Goal: Transaction & Acquisition: Purchase product/service

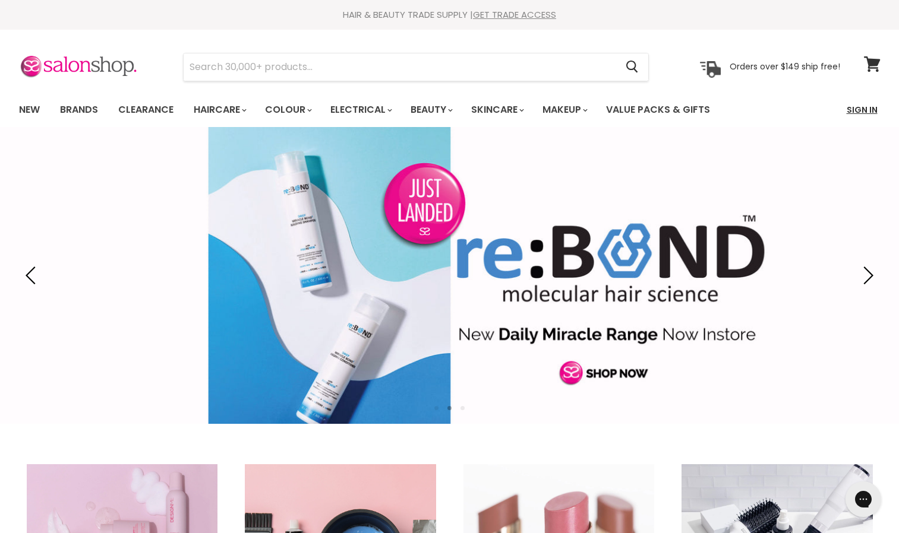
click at [870, 111] on link "Sign In" at bounding box center [861, 109] width 45 height 25
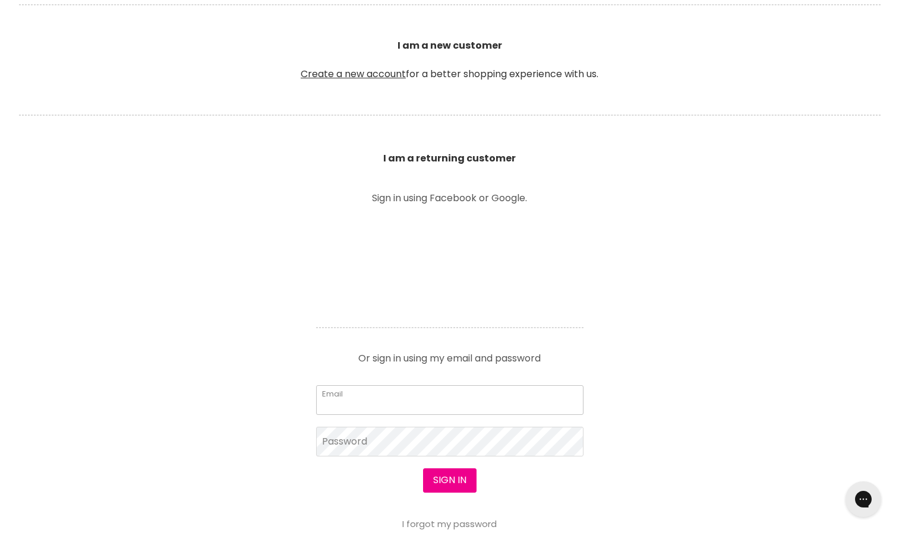
click at [467, 396] on input "Email" at bounding box center [449, 401] width 267 height 30
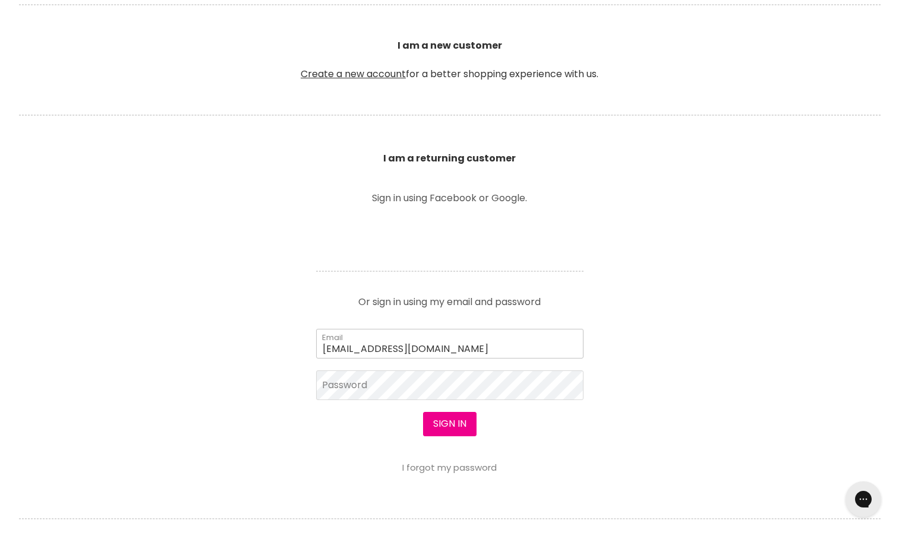
type input "feverlash2@gmail.com"
click at [423, 412] on button "Sign in" at bounding box center [449, 424] width 53 height 24
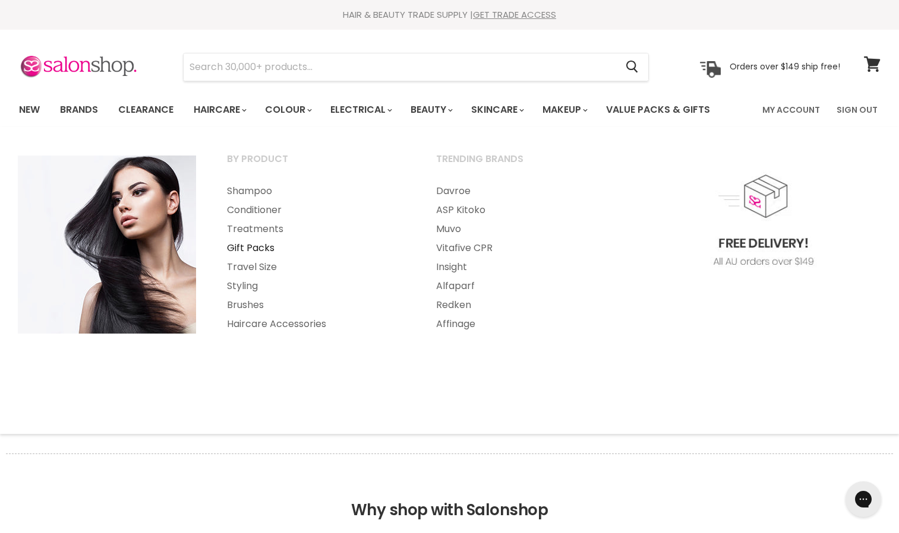
click at [246, 248] on link "Gift Packs" at bounding box center [315, 248] width 207 height 19
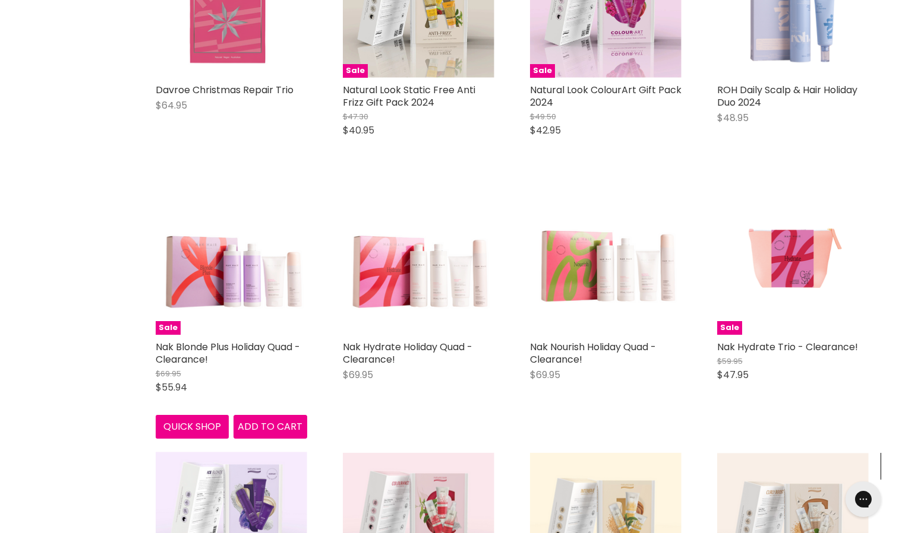
scroll to position [1119, 0]
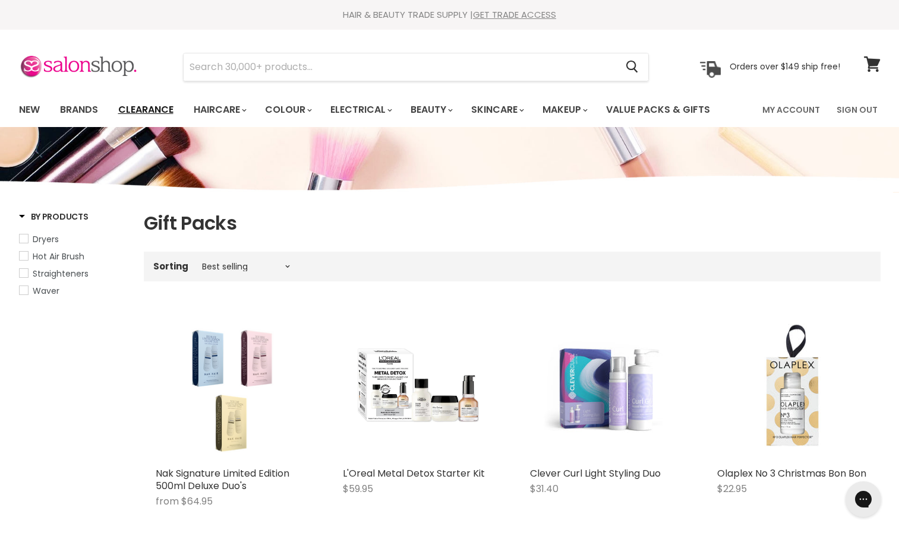
click at [153, 112] on link "Clearance" at bounding box center [145, 109] width 73 height 25
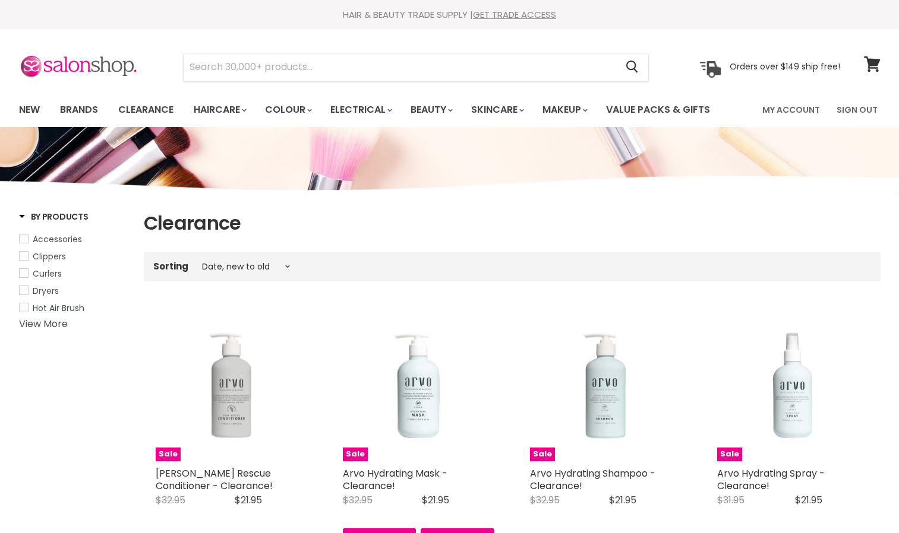
select select "created-descending"
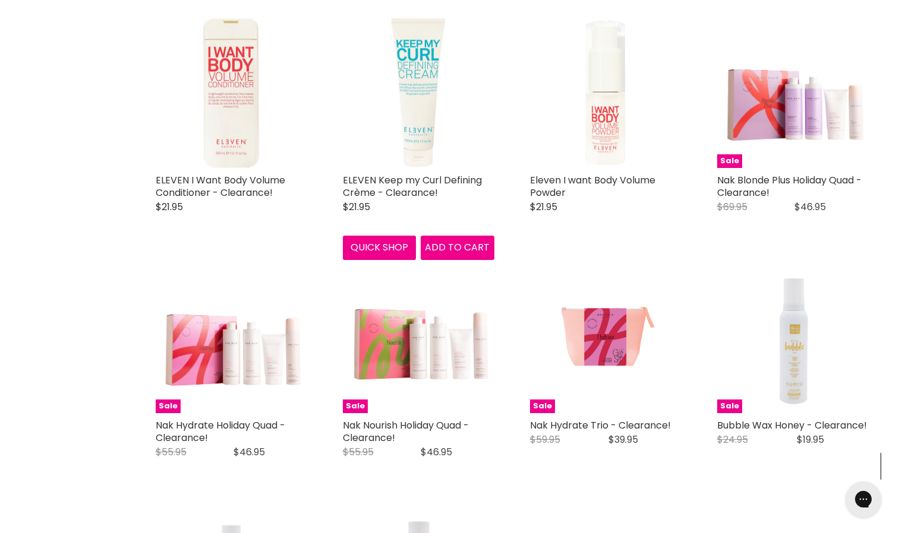
scroll to position [1765, 0]
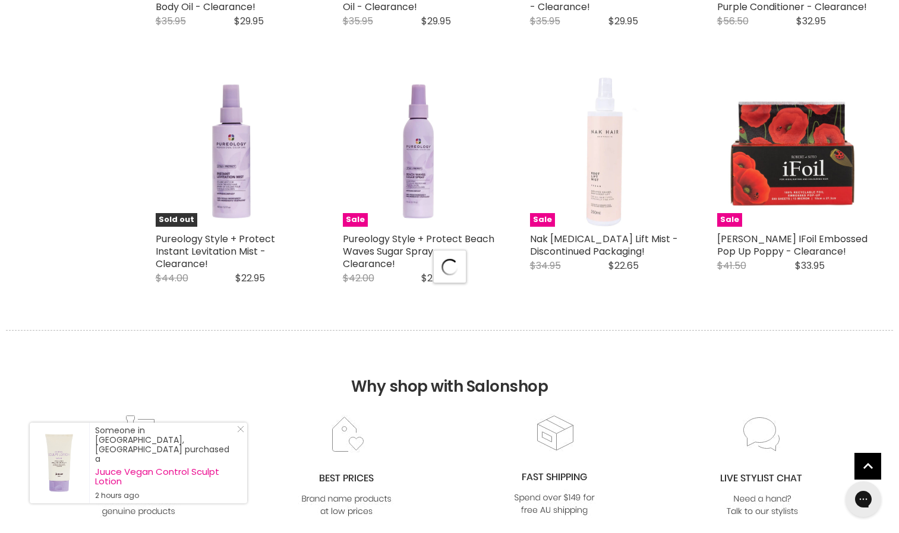
select select "created-descending"
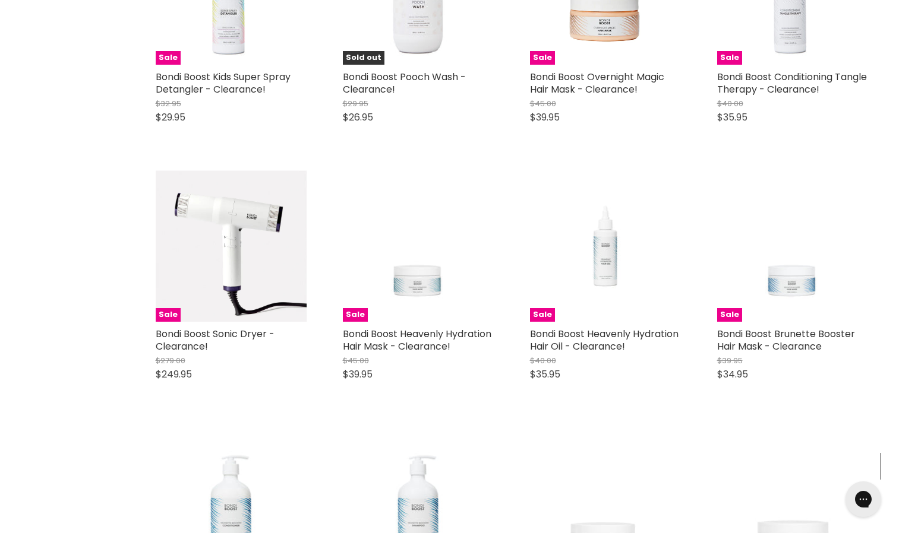
scroll to position [5819, 0]
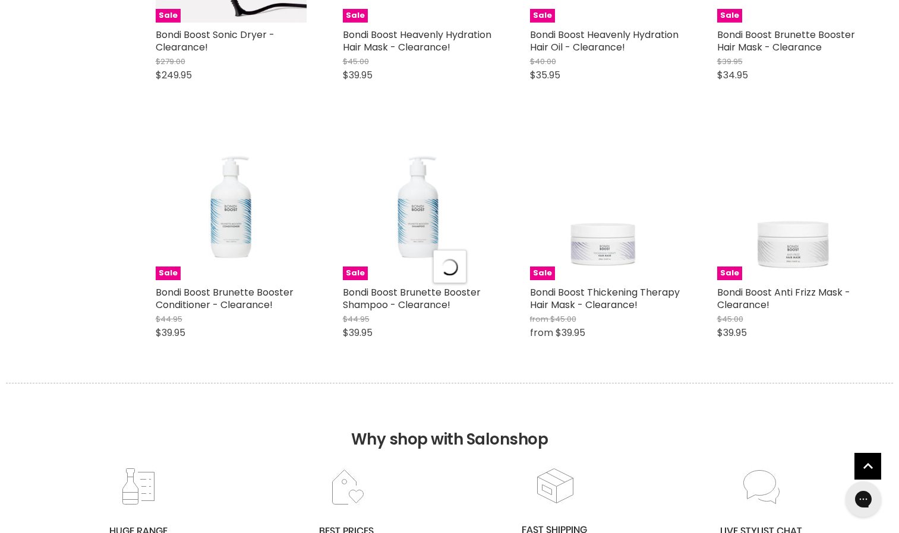
select select "created-descending"
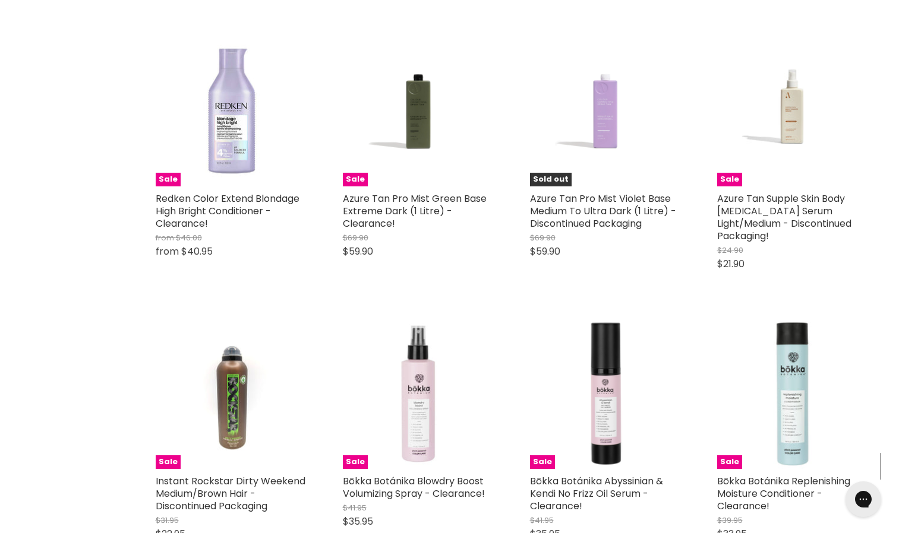
scroll to position [7473, 0]
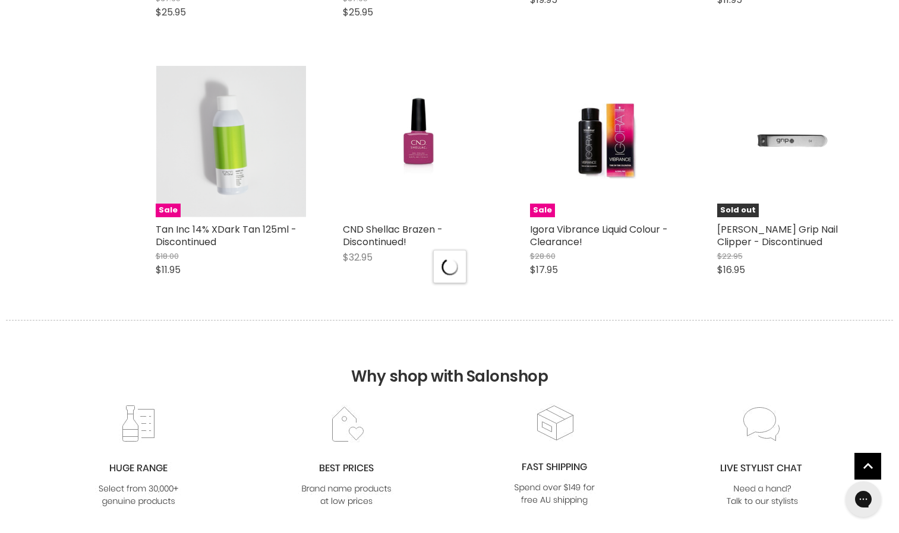
scroll to position [9345, 0]
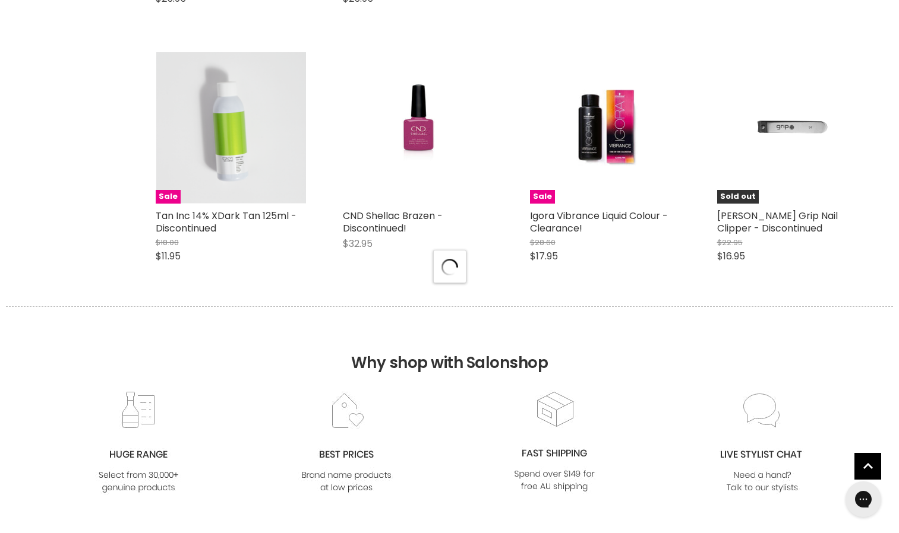
select select "created-descending"
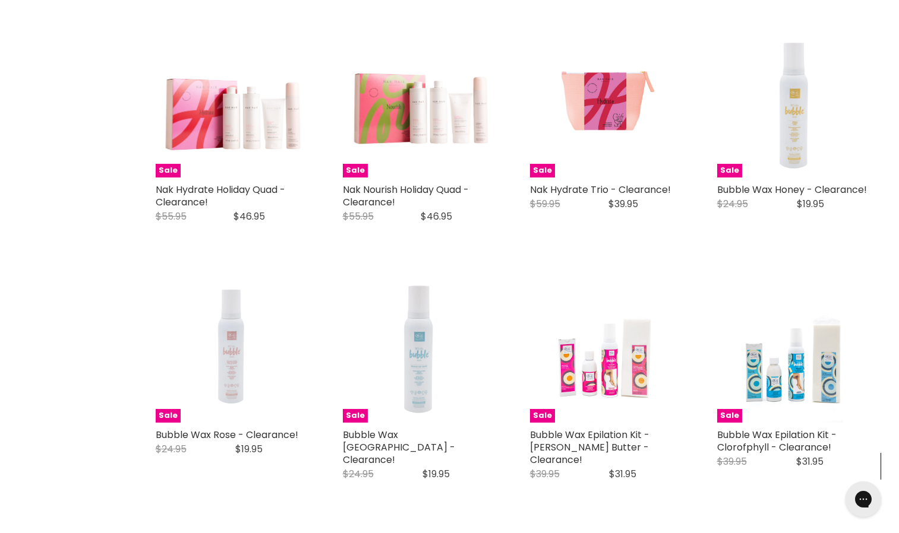
scroll to position [1999, 0]
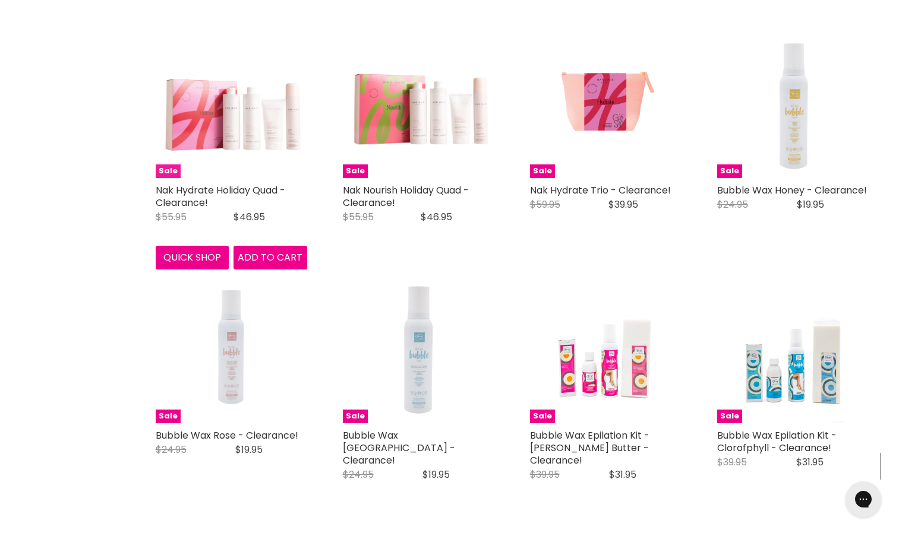
click at [239, 152] on img "Main content" at bounding box center [231, 103] width 151 height 148
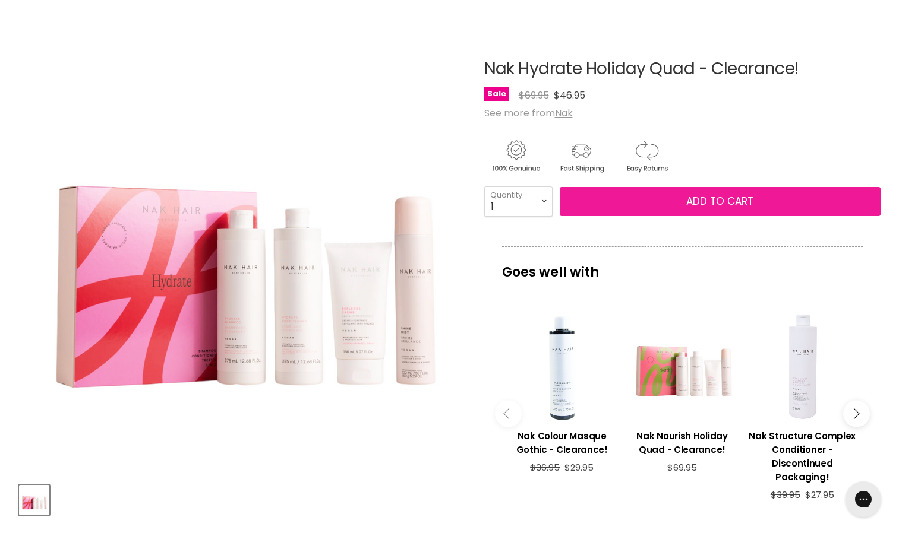
click at [625, 204] on button "Add to cart" at bounding box center [720, 202] width 321 height 30
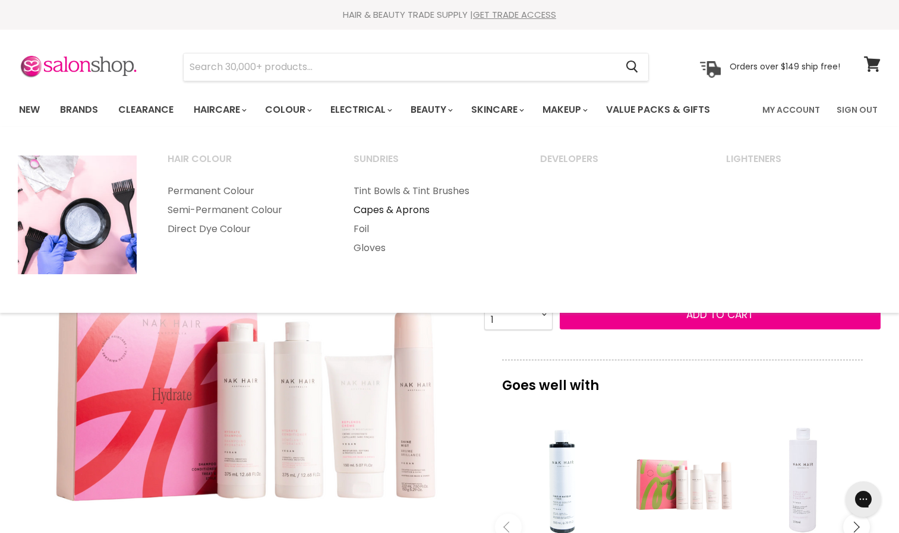
click at [405, 203] on link "Capes & Aprons" at bounding box center [431, 210] width 184 height 19
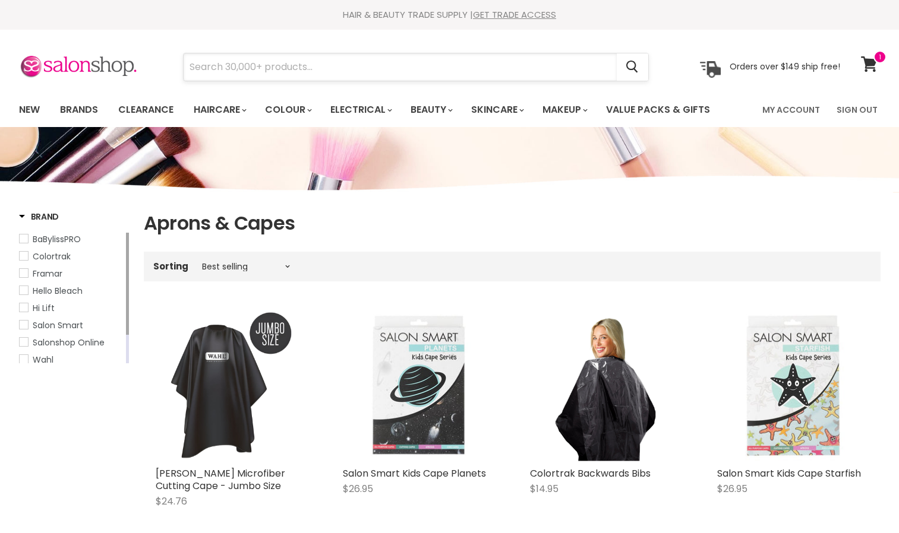
click at [253, 68] on input "Search" at bounding box center [400, 66] width 433 height 27
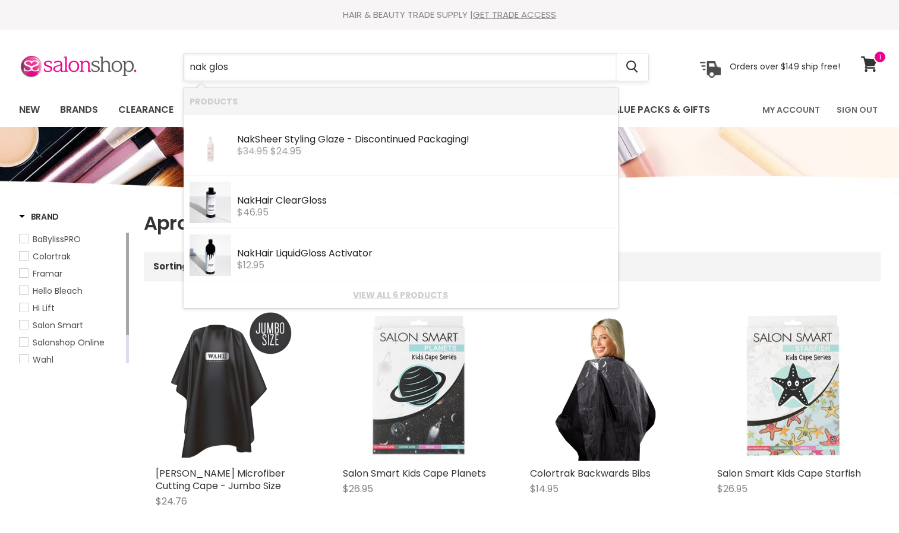
type input "nak gloss"
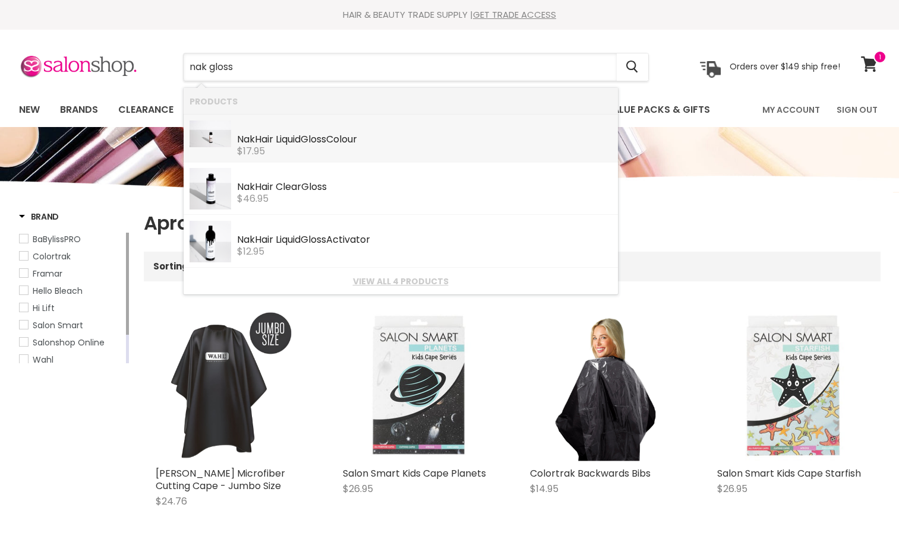
click at [301, 118] on li "Nak Hair Liquid Gloss Colour Nak Professional $17.95" at bounding box center [401, 139] width 434 height 48
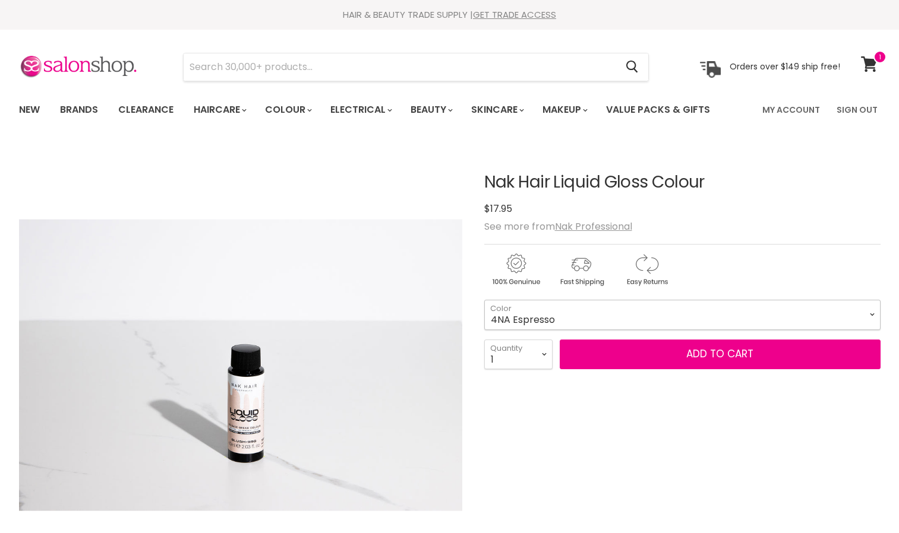
click at [551, 308] on select "4NA Espresso 5M [PERSON_NAME] 5NA Mocha 6AA Graphite 6CH Truffle 6N Coco 6NA Wo…" at bounding box center [682, 315] width 396 height 30
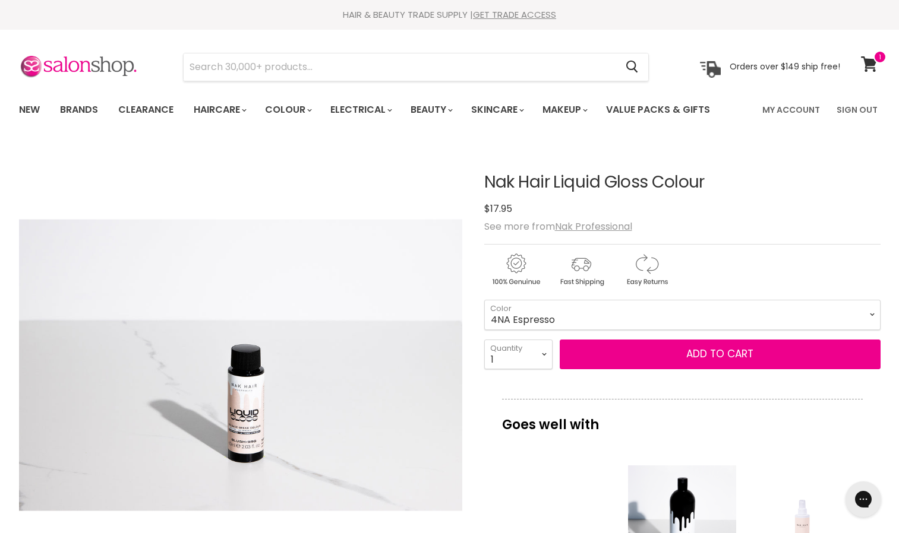
click at [522, 472] on div "Main content" at bounding box center [562, 519] width 108 height 108
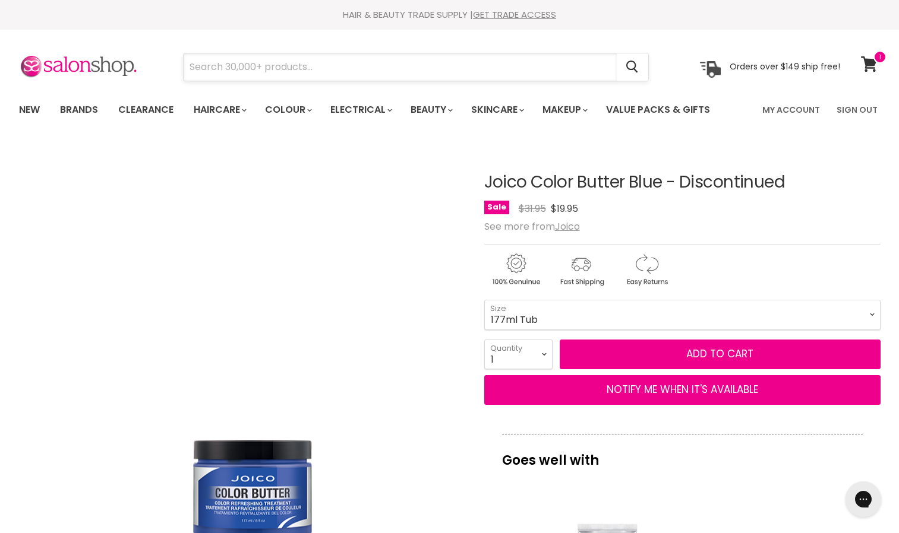
click at [311, 62] on input "Search" at bounding box center [400, 66] width 433 height 27
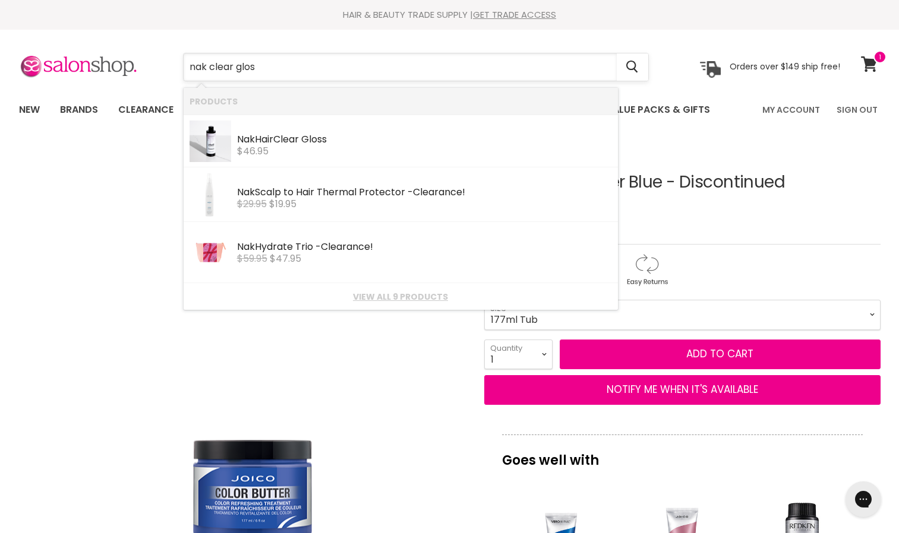
type input "nak clear gloss"
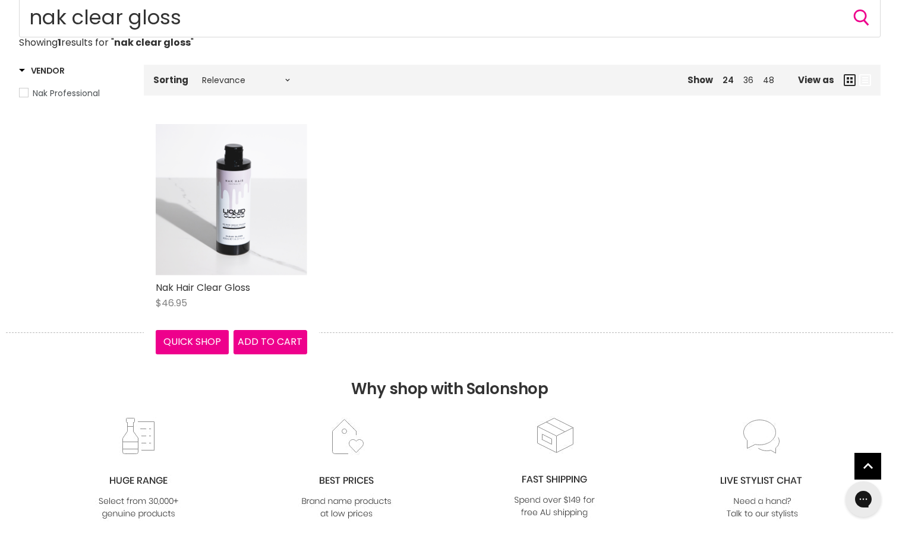
click at [219, 220] on img "Main content" at bounding box center [231, 199] width 151 height 151
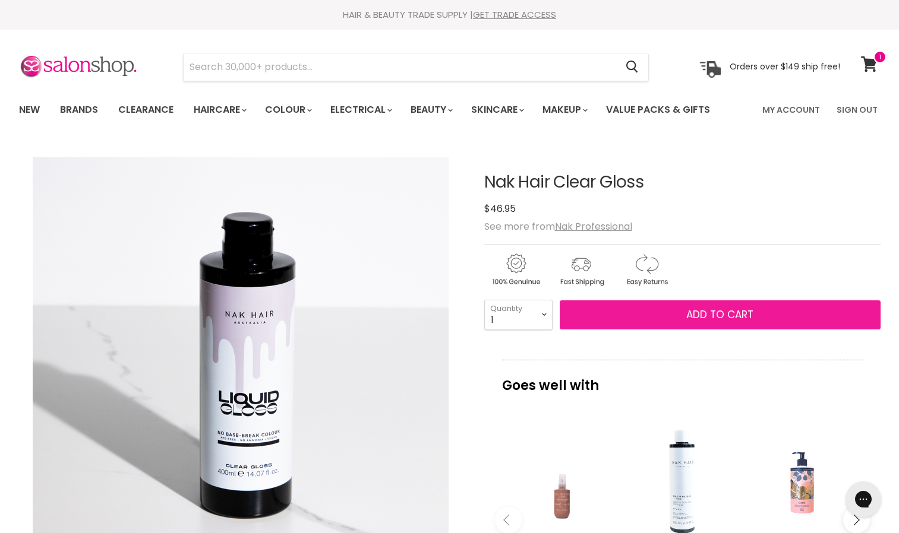
click at [661, 322] on button "Add to cart" at bounding box center [720, 316] width 321 height 30
click at [653, 320] on button "Add to cart" at bounding box center [720, 316] width 321 height 30
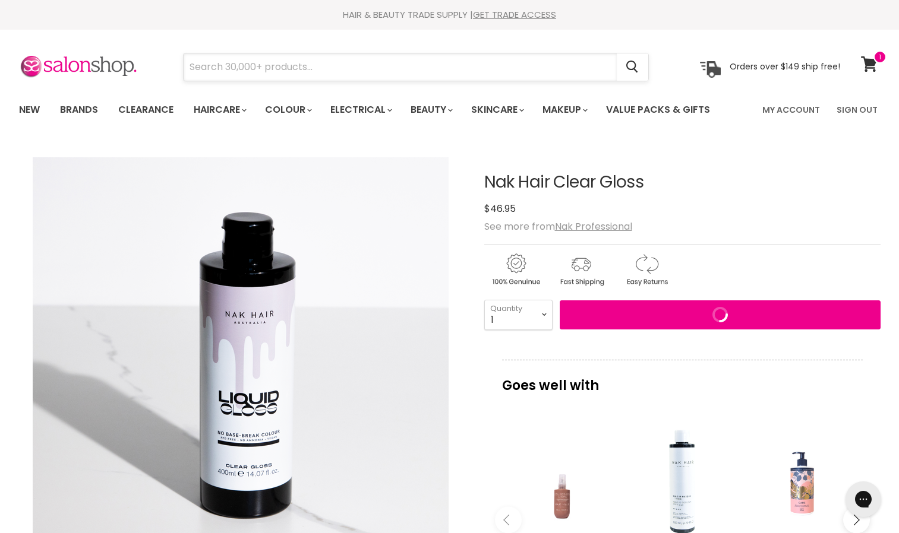
click at [317, 62] on input "Search" at bounding box center [400, 66] width 433 height 27
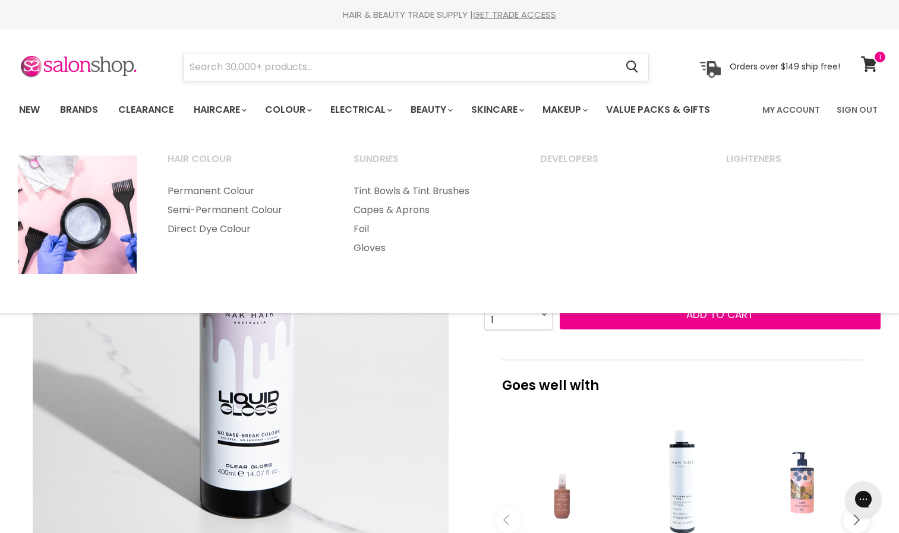
scroll to position [466, 0]
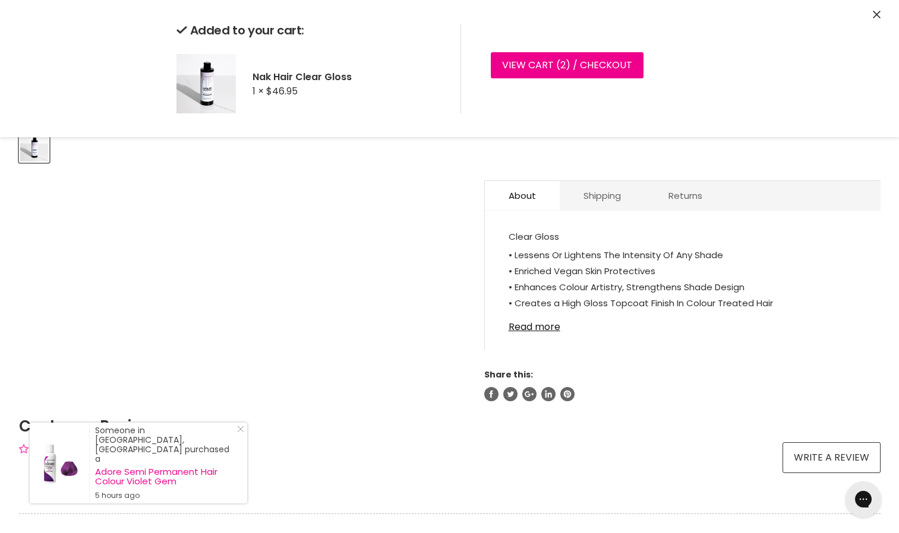
click at [873, 12] on icon "Close" at bounding box center [877, 15] width 8 height 8
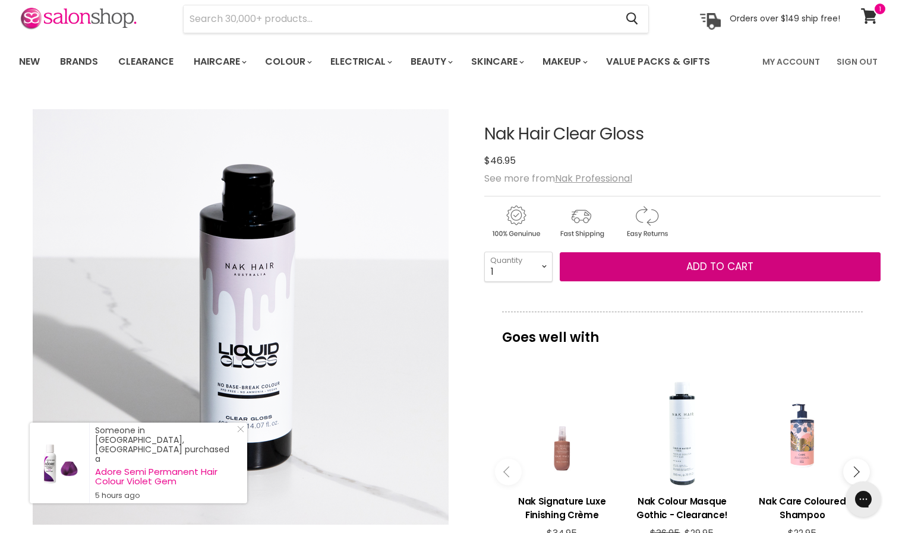
scroll to position [0, 0]
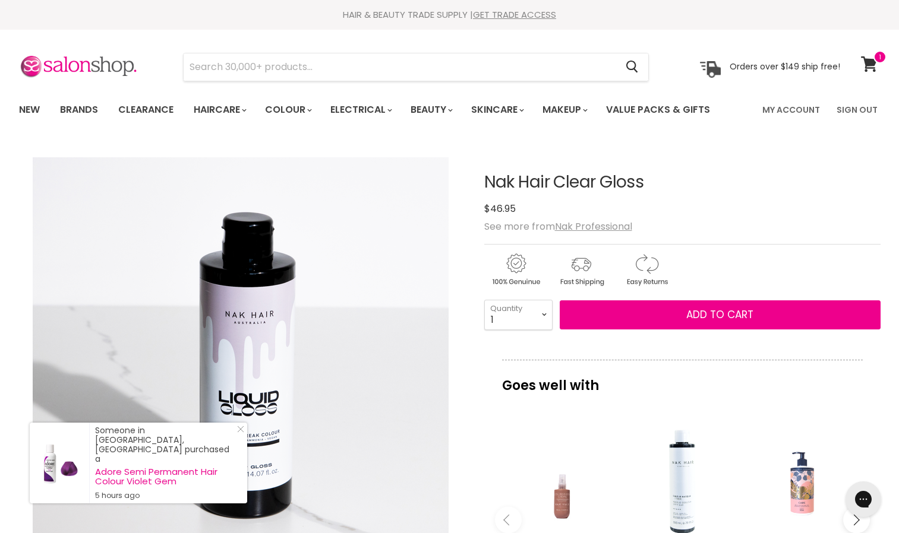
click at [491, 462] on div "Goes well with imageUrl Nak Signature Luxe Finishing Crème $34.95 imageUrl Nak …" at bounding box center [682, 495] width 396 height 270
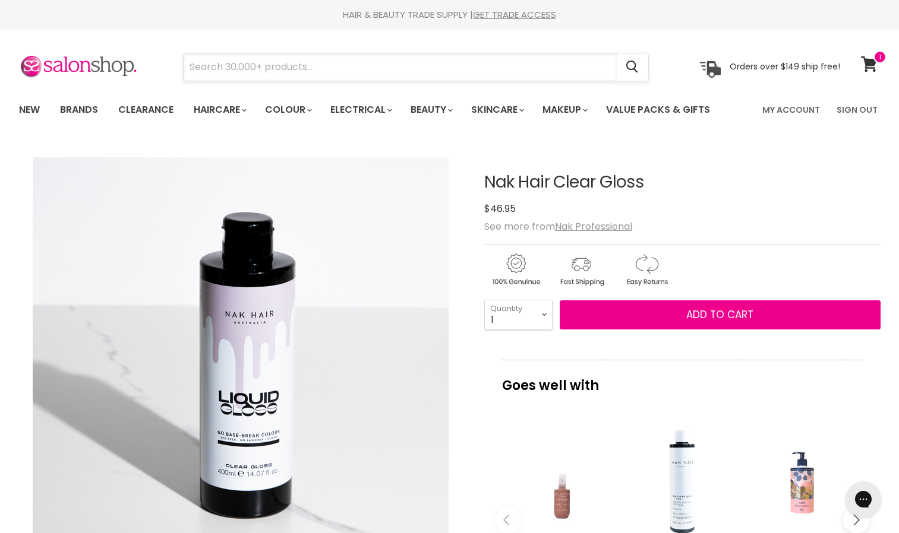
click at [262, 59] on input "Search" at bounding box center [400, 66] width 433 height 27
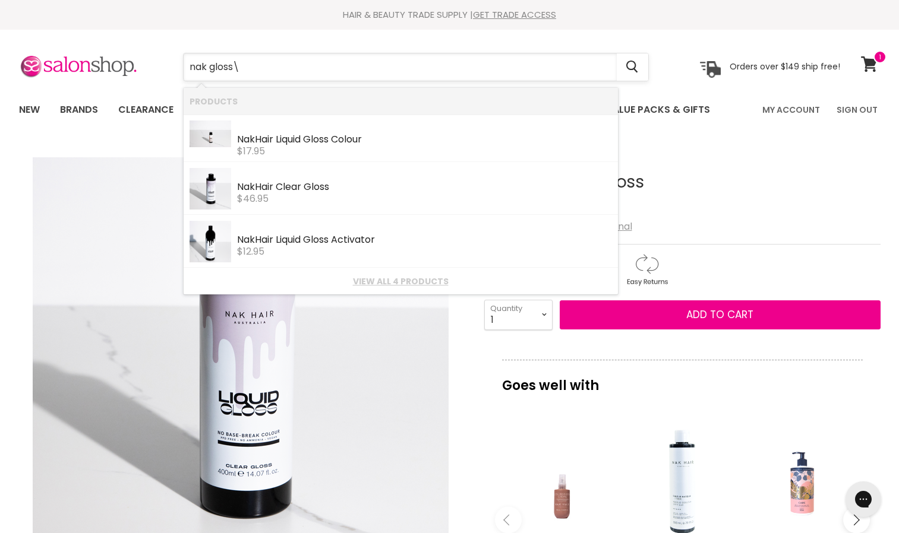
type input "nak gloss"
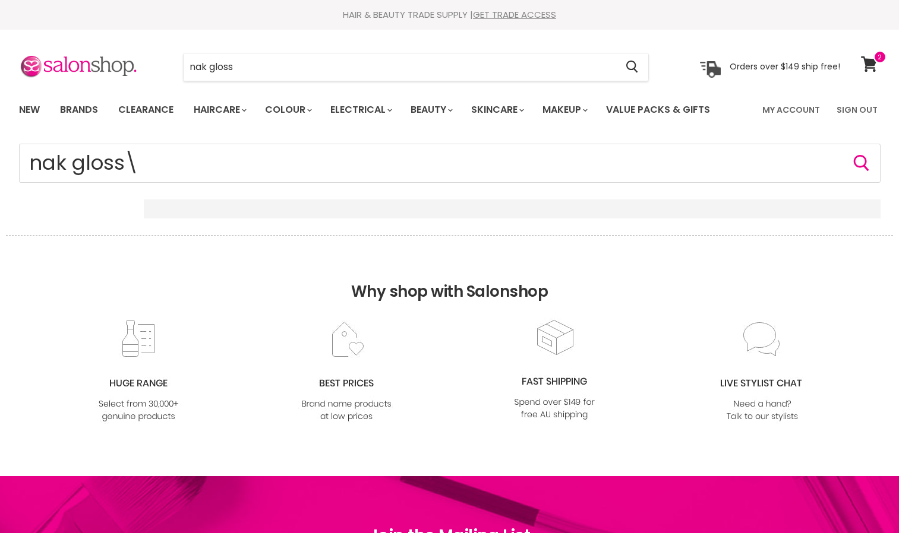
type input "nak gloss"
click button "Cancel" at bounding box center [0, 0] width 0 height 0
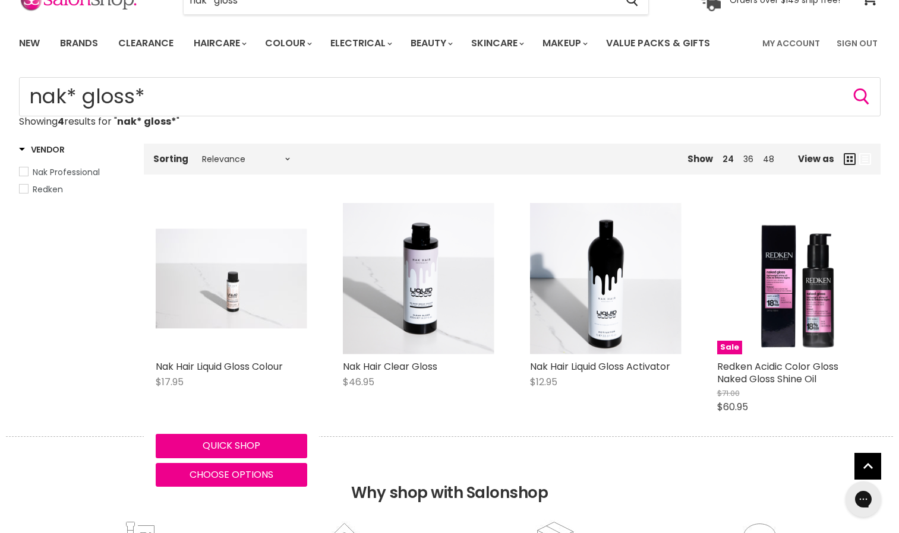
click at [226, 305] on img "Main content" at bounding box center [231, 278] width 151 height 99
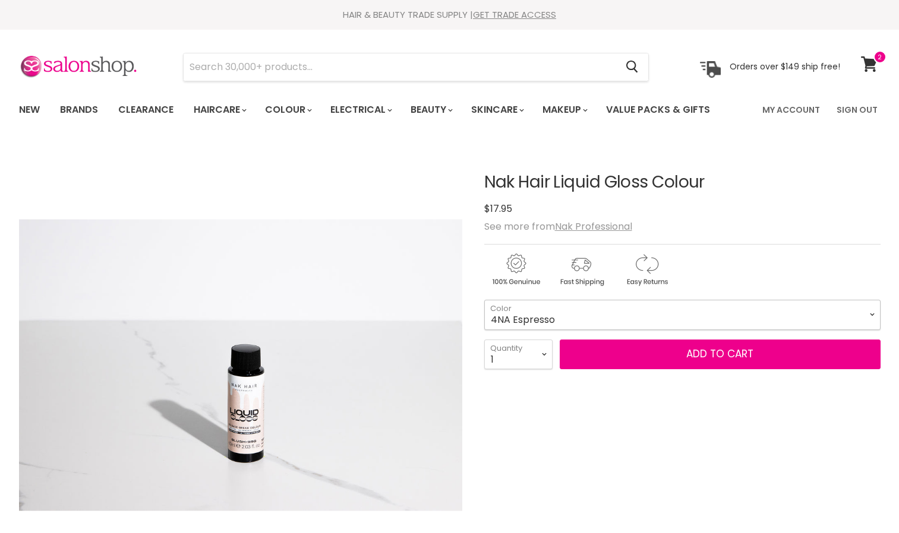
drag, startPoint x: 0, startPoint y: 0, endPoint x: 560, endPoint y: 302, distance: 636.5
click at [560, 302] on select "4NA Espresso 5M [PERSON_NAME] 5NA Mocha 6AA Graphite 6CH Truffle 6N Coco 6NA Wo…" at bounding box center [682, 315] width 396 height 30
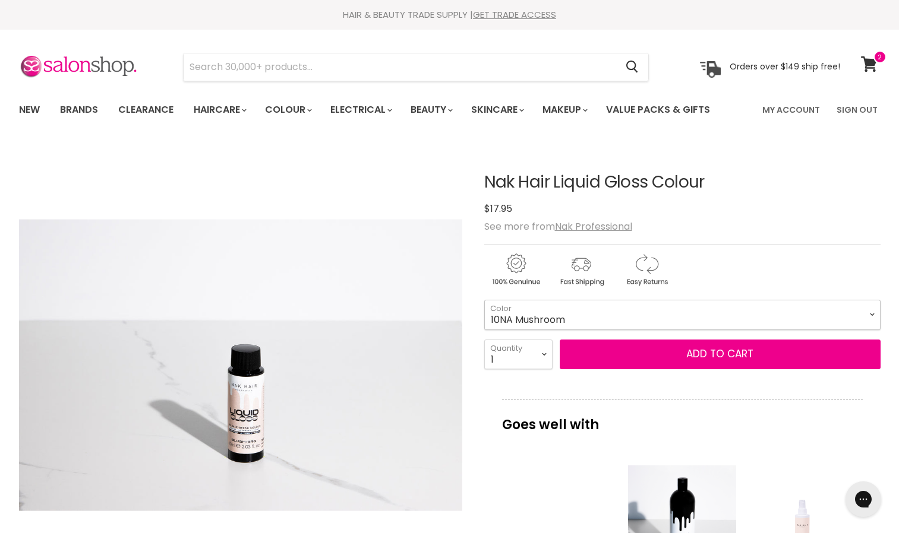
click at [484, 300] on select "4NA Espresso 5M Berry 5NA Mocha 6AA Graphite 6CH Truffle 6N Coco 6NA Wood 6VM S…" at bounding box center [682, 315] width 396 height 30
select select "10NA Mushroom"
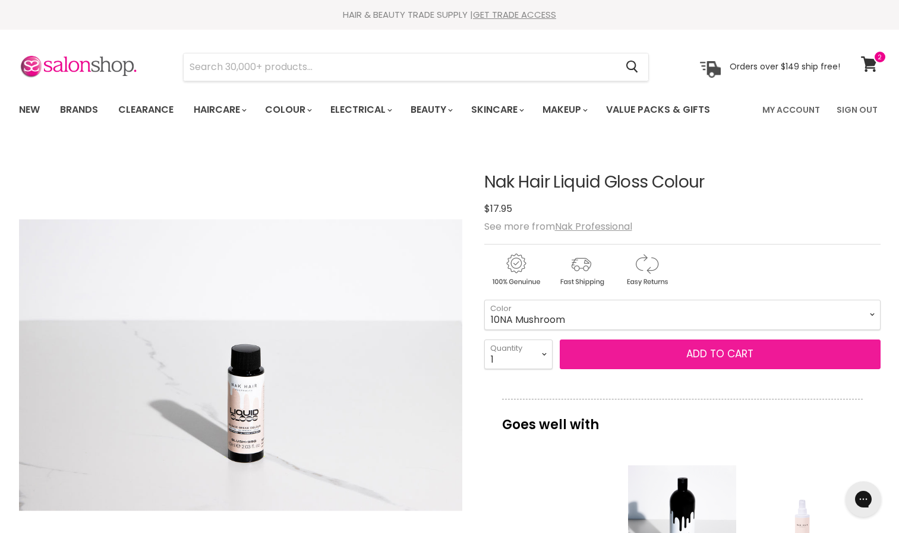
click at [604, 353] on button "Add to cart" at bounding box center [720, 355] width 321 height 30
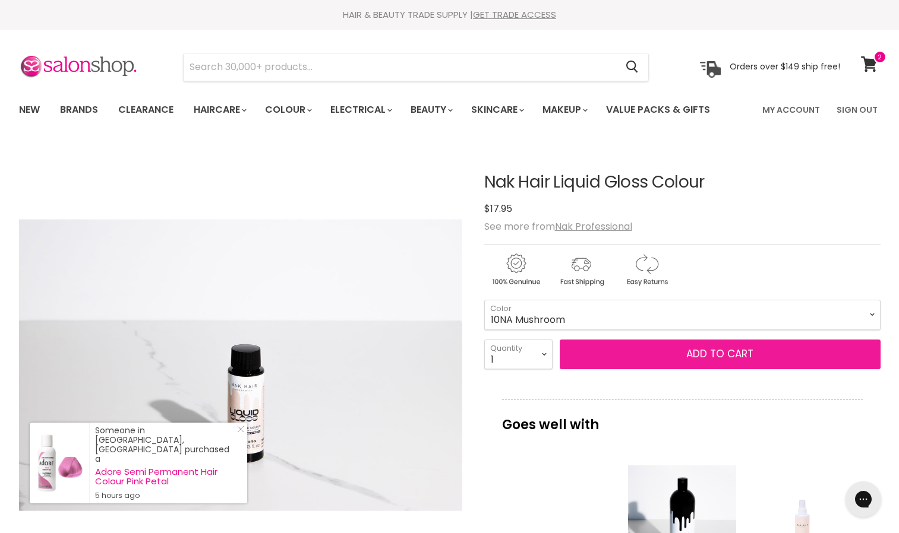
click at [604, 353] on button "Add to cart" at bounding box center [720, 355] width 321 height 30
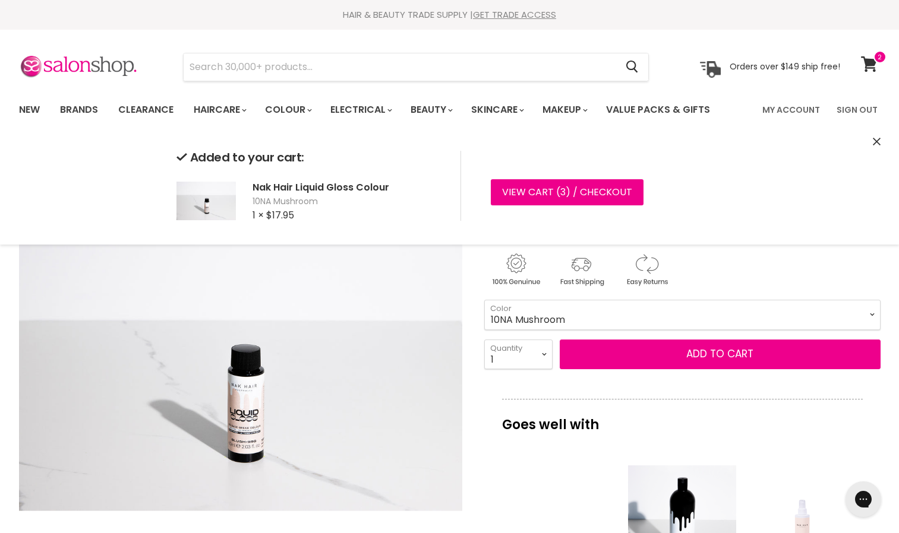
click at [877, 143] on icon "Close" at bounding box center [877, 142] width 8 height 8
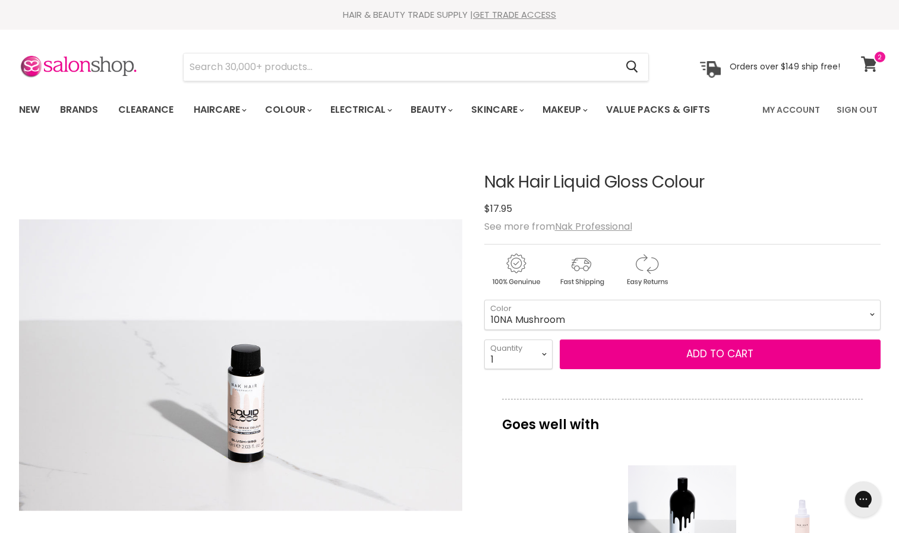
click at [874, 64] on icon at bounding box center [869, 63] width 16 height 15
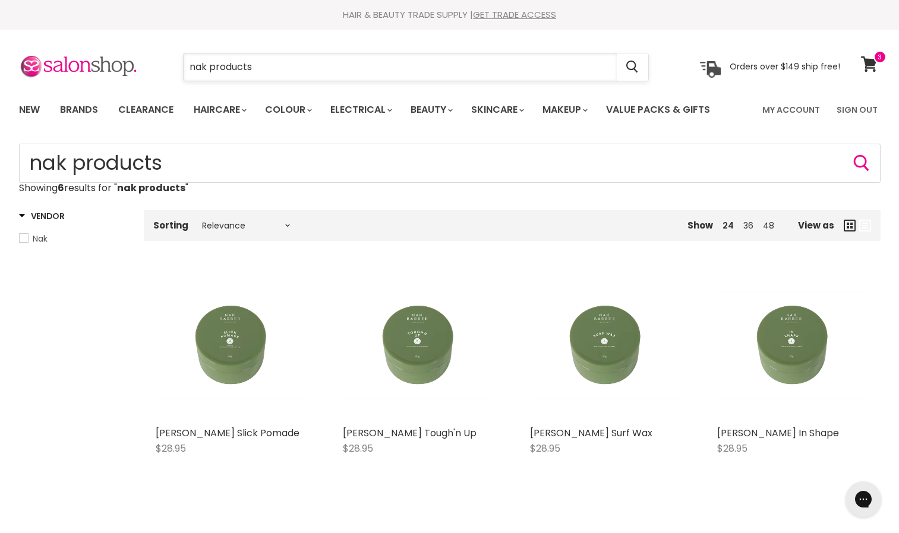
click at [273, 74] on input "nak products" at bounding box center [400, 66] width 433 height 27
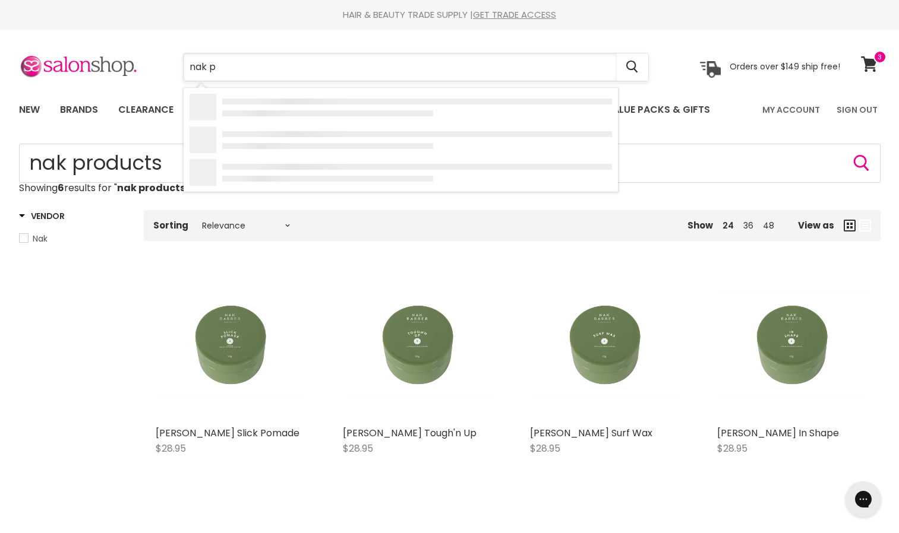
type input "nak"
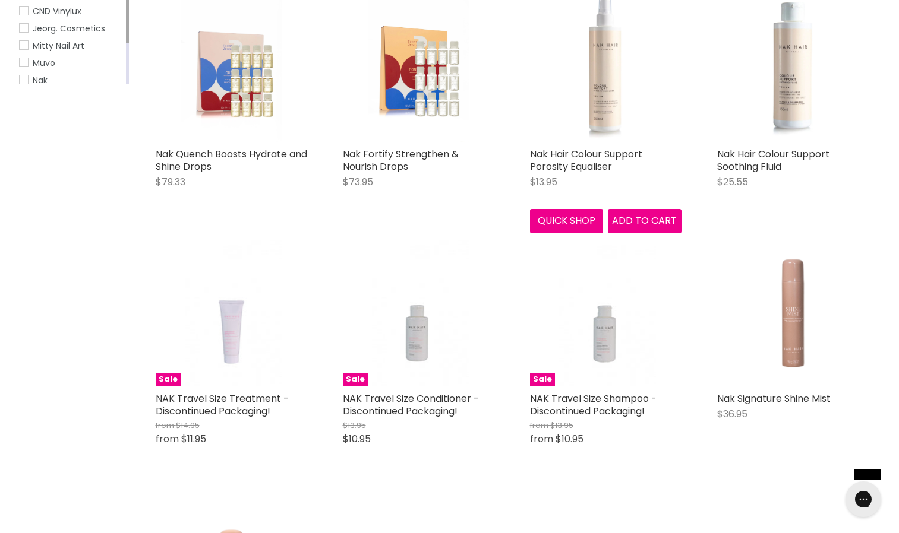
scroll to position [274, 0]
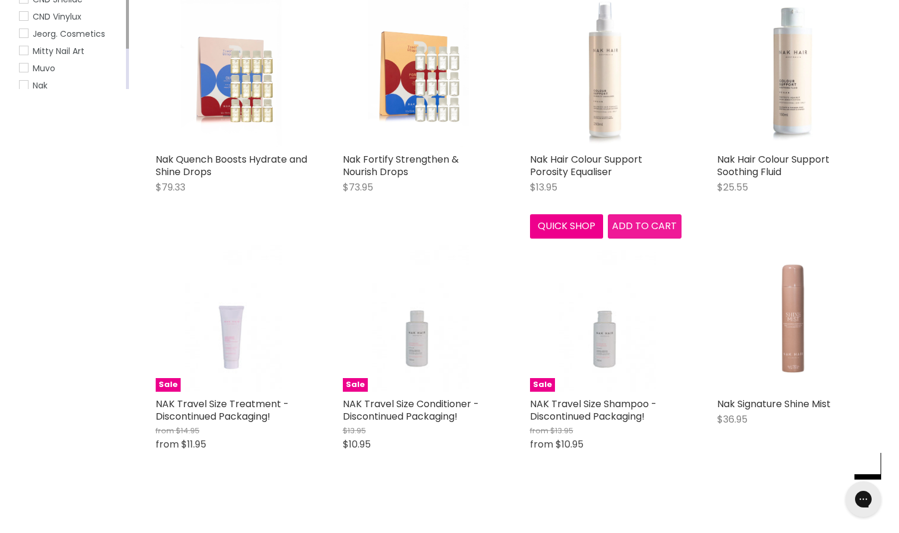
click at [647, 226] on span "Add to cart" at bounding box center [644, 226] width 65 height 14
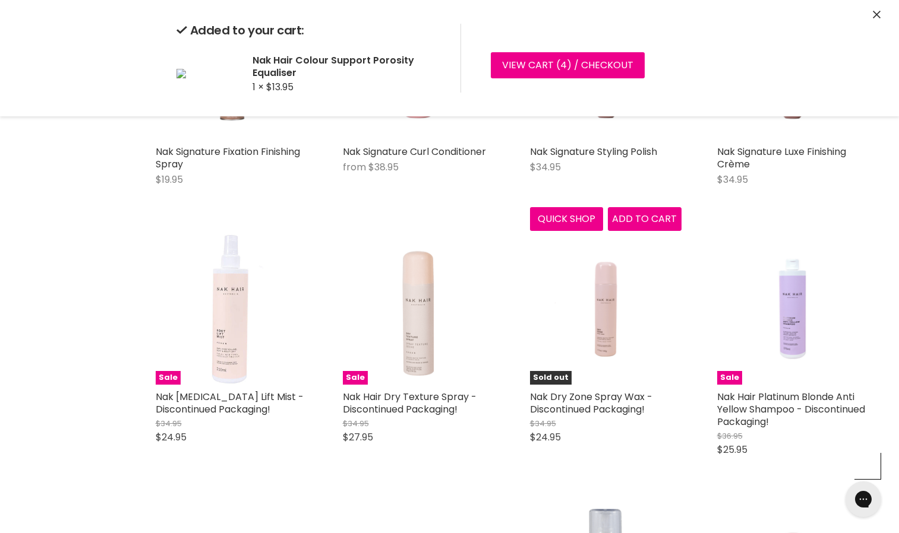
scroll to position [2501, 0]
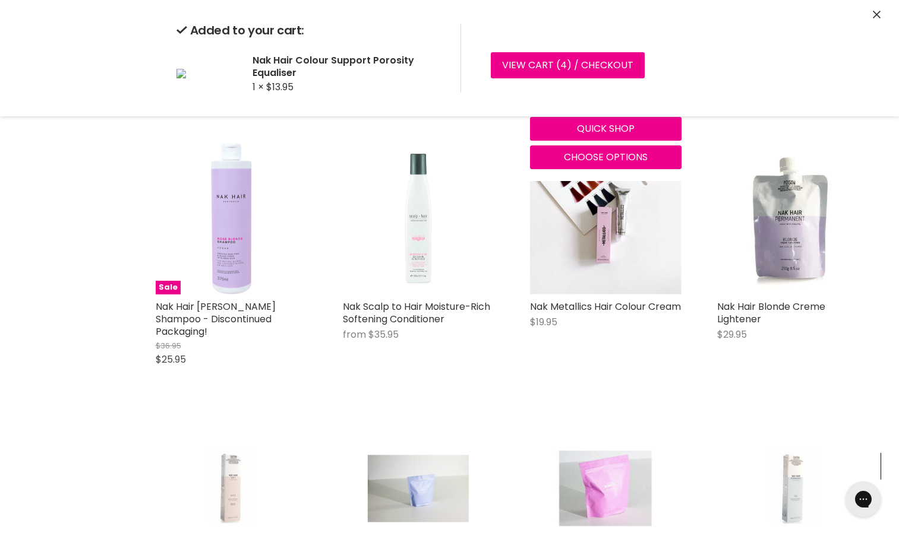
scroll to position [4148, 0]
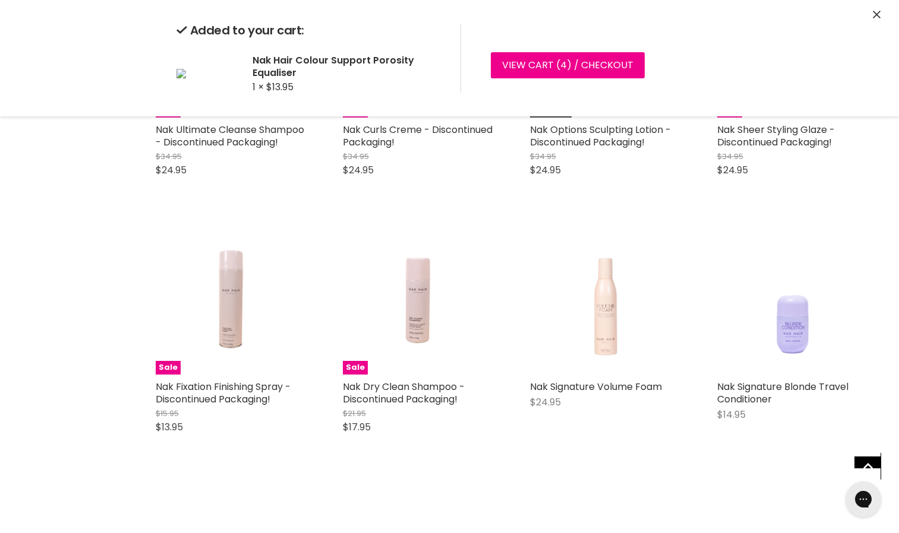
scroll to position [5085, 0]
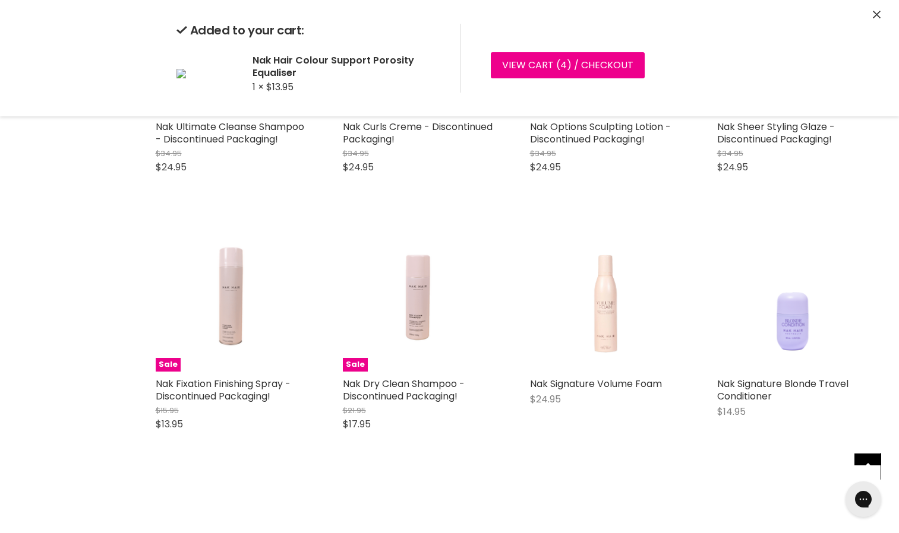
click at [276, 454] on div "Sale Nak Fixation Finishing Spray - Discontinued Packaging! $15.95 $13.95 Nak Q…" at bounding box center [231, 330] width 175 height 245
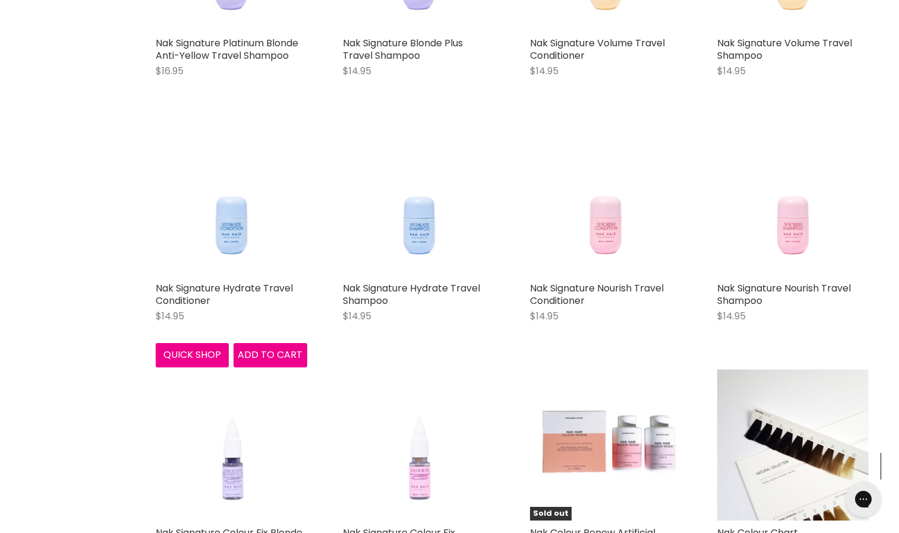
scroll to position [5687, 0]
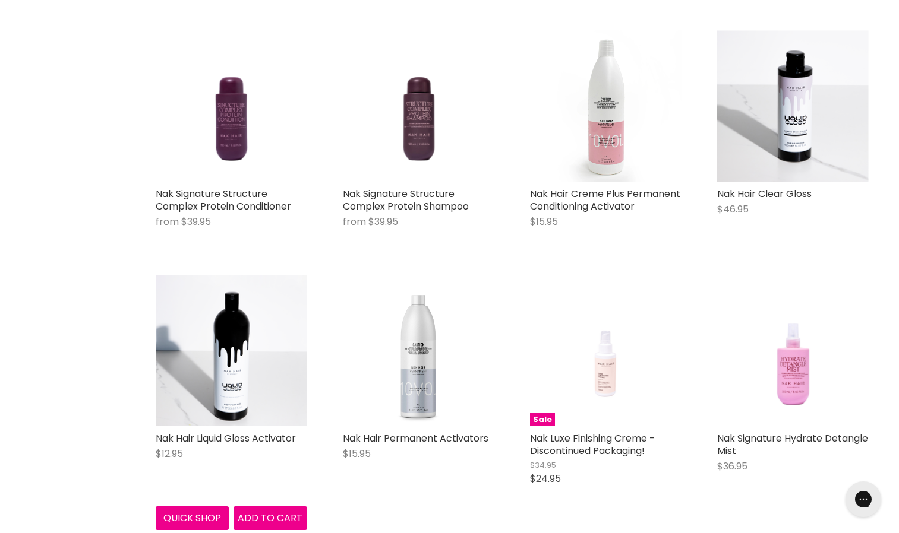
scroll to position [7260, 0]
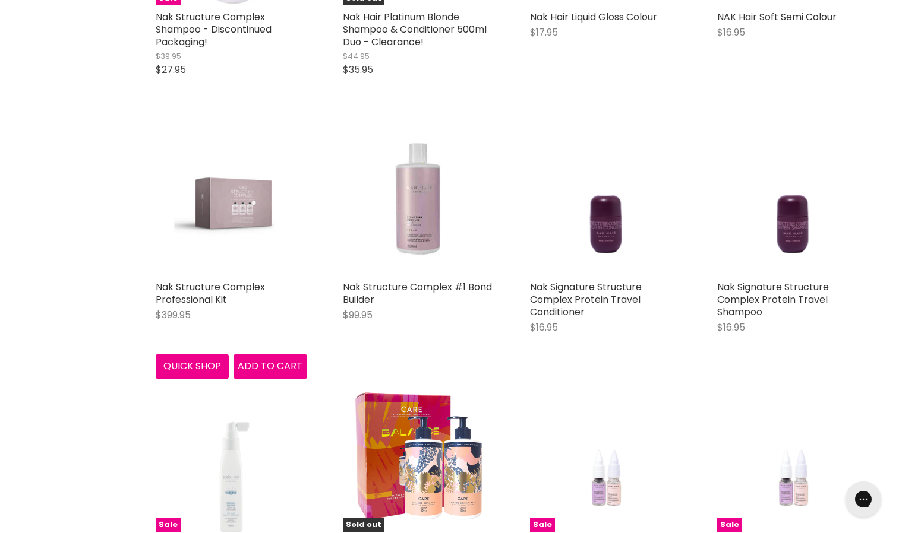
scroll to position [8476, 0]
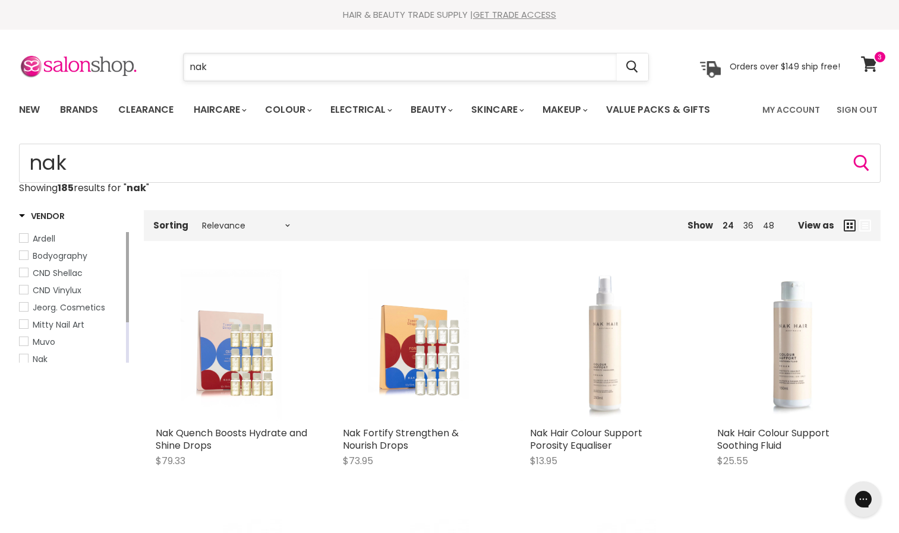
click at [317, 68] on input "nak" at bounding box center [400, 66] width 433 height 27
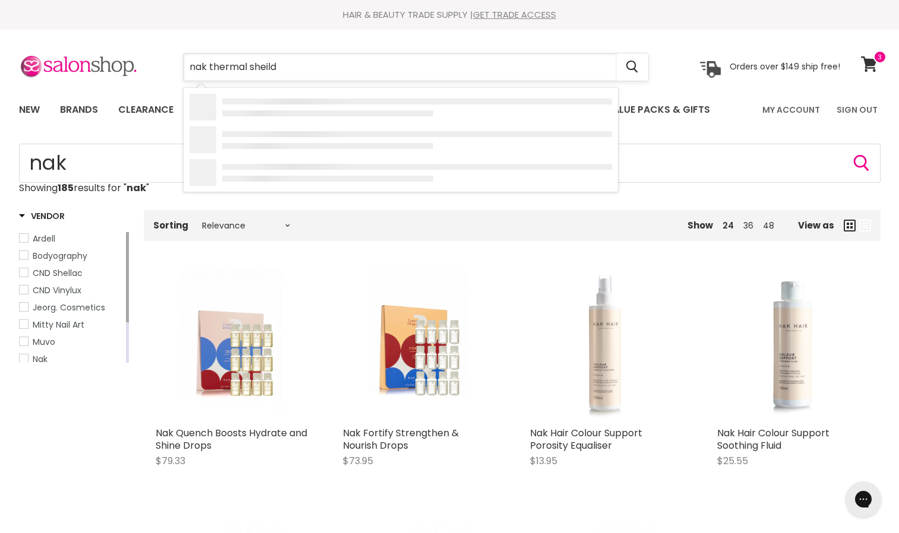
type input "nak thermal sheildf"
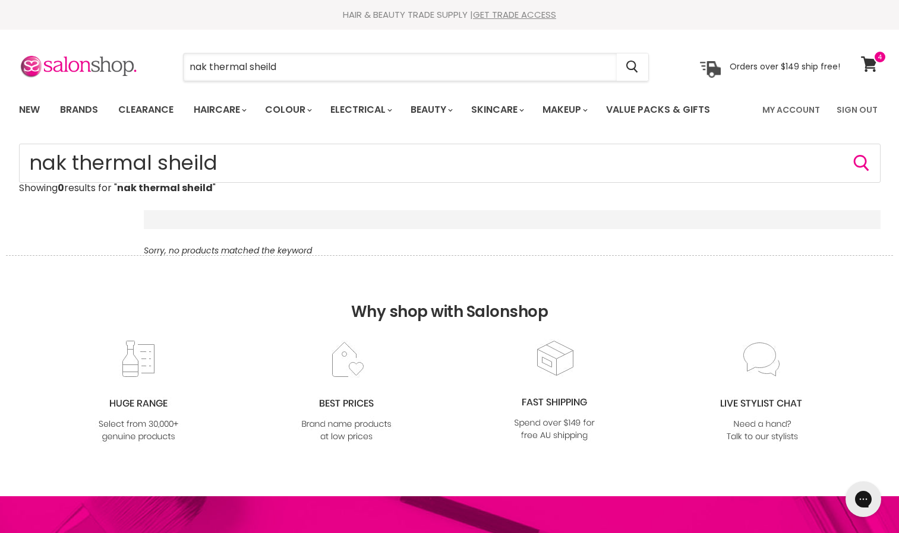
click at [317, 63] on input "nak thermal sheild" at bounding box center [400, 66] width 433 height 27
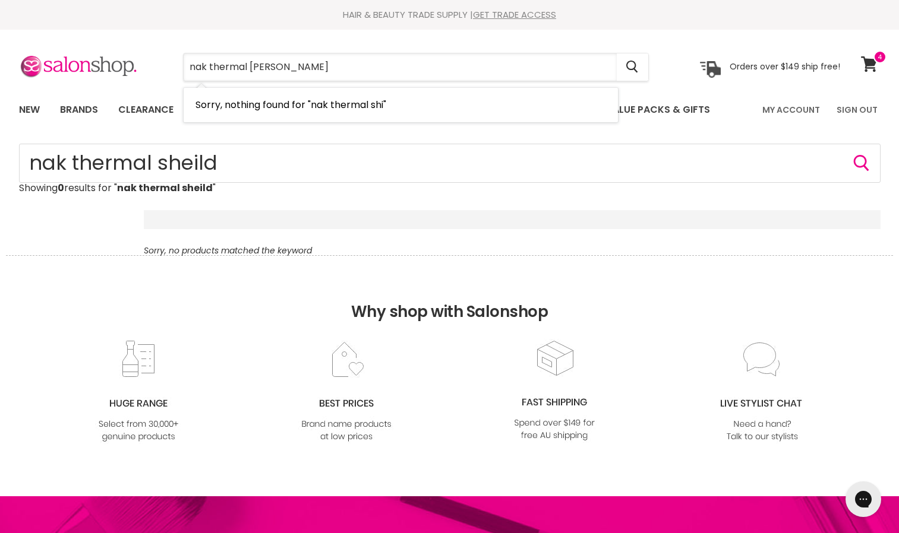
type input "nak thermal shield"
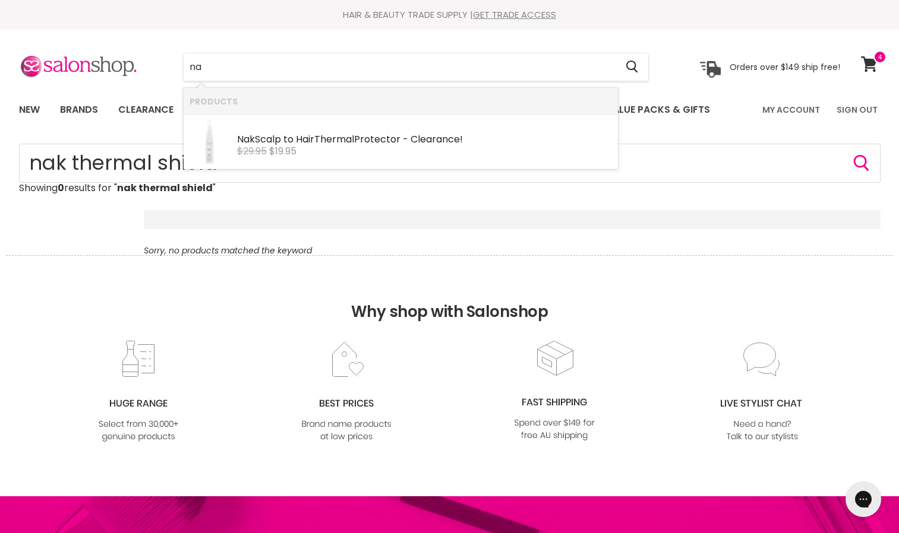
type input "n"
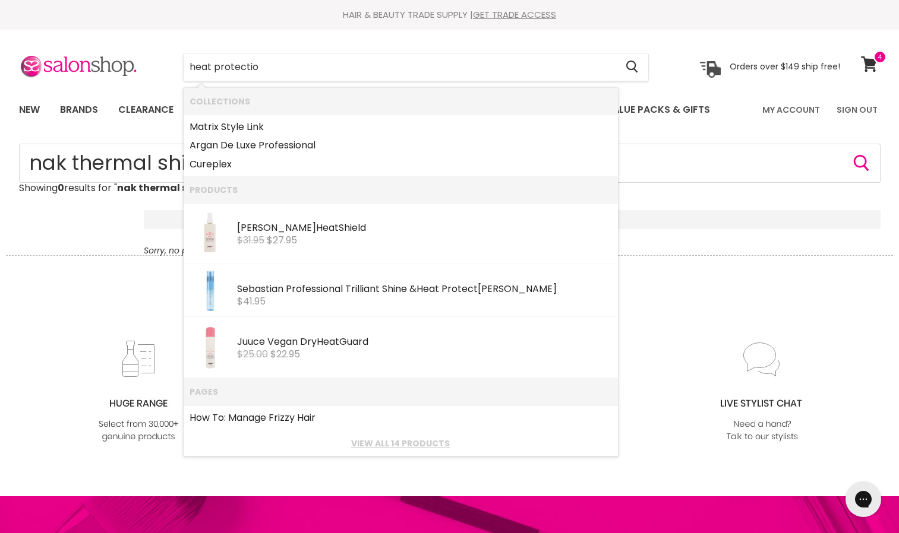
type input "heat protection"
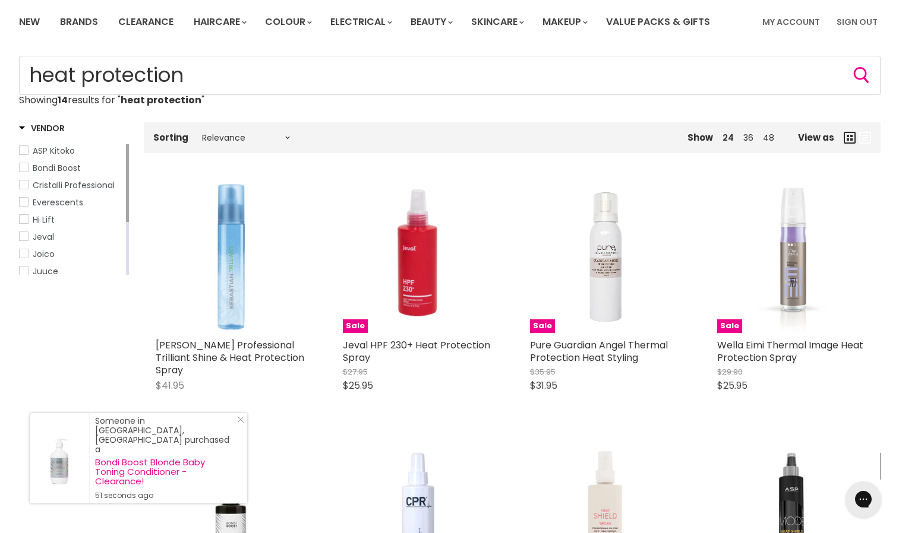
scroll to position [86, 0]
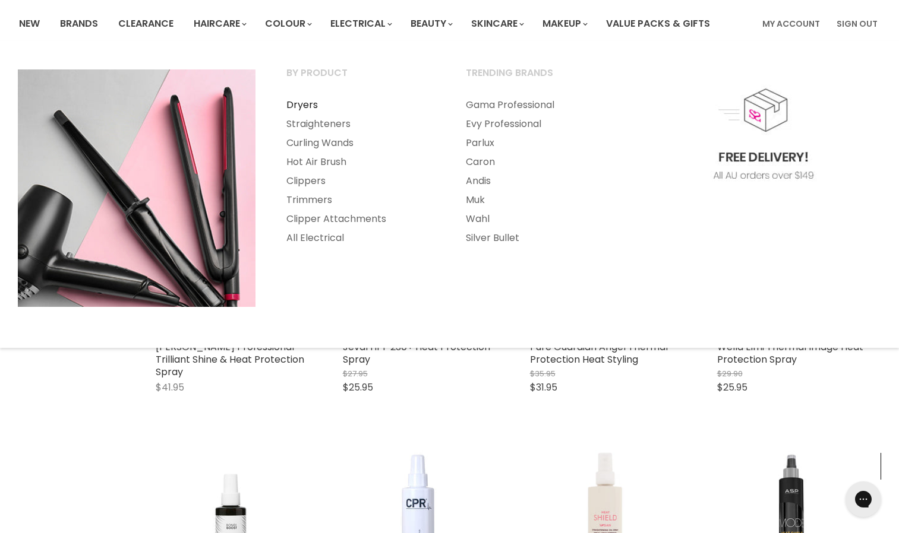
click at [296, 108] on link "Dryers" at bounding box center [359, 105] width 177 height 19
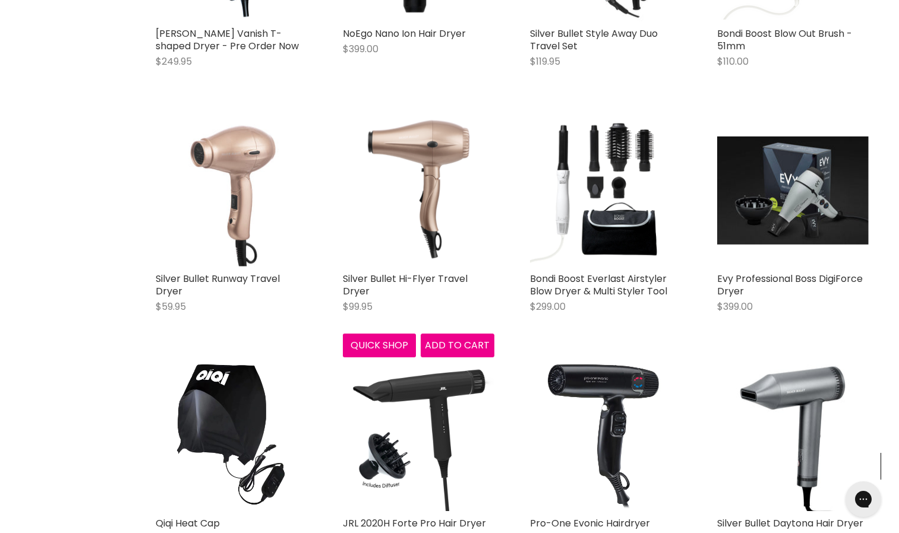
scroll to position [2292, 0]
